Goal: Task Accomplishment & Management: Manage account settings

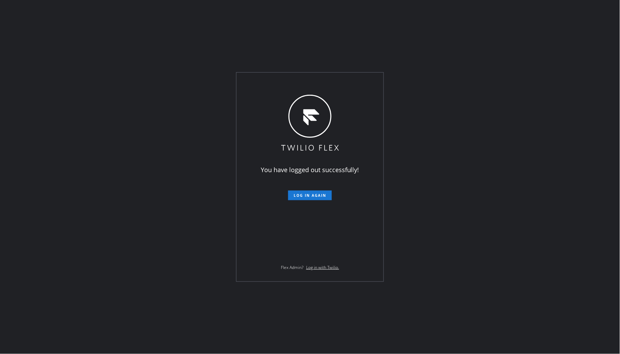
click at [327, 188] on form "Log in again" at bounding box center [310, 192] width 121 height 15
click at [324, 196] on span "Log in again" at bounding box center [310, 195] width 33 height 5
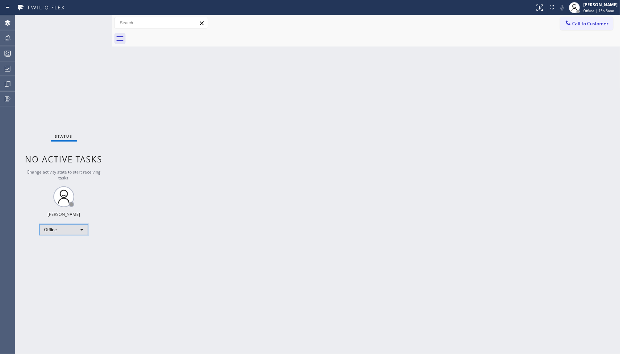
click at [70, 230] on div "Offline" at bounding box center [64, 229] width 49 height 11
click at [71, 259] on li "Unavailable" at bounding box center [63, 256] width 47 height 8
click at [8, 44] on div at bounding box center [7, 38] width 15 height 14
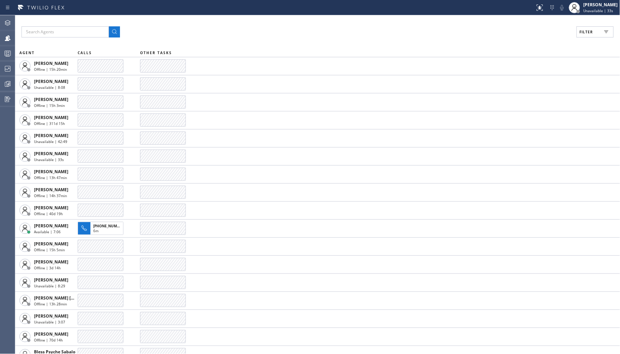
click at [558, 30] on span "Filter" at bounding box center [587, 31] width 14 height 5
click at [525, 94] on label "Unavailable" at bounding box center [568, 93] width 91 height 6
click at [523, 94] on input "Unavailable" at bounding box center [519, 93] width 8 height 8
checkbox input "true"
click at [558, 41] on span "Apply" at bounding box center [578, 39] width 14 height 5
